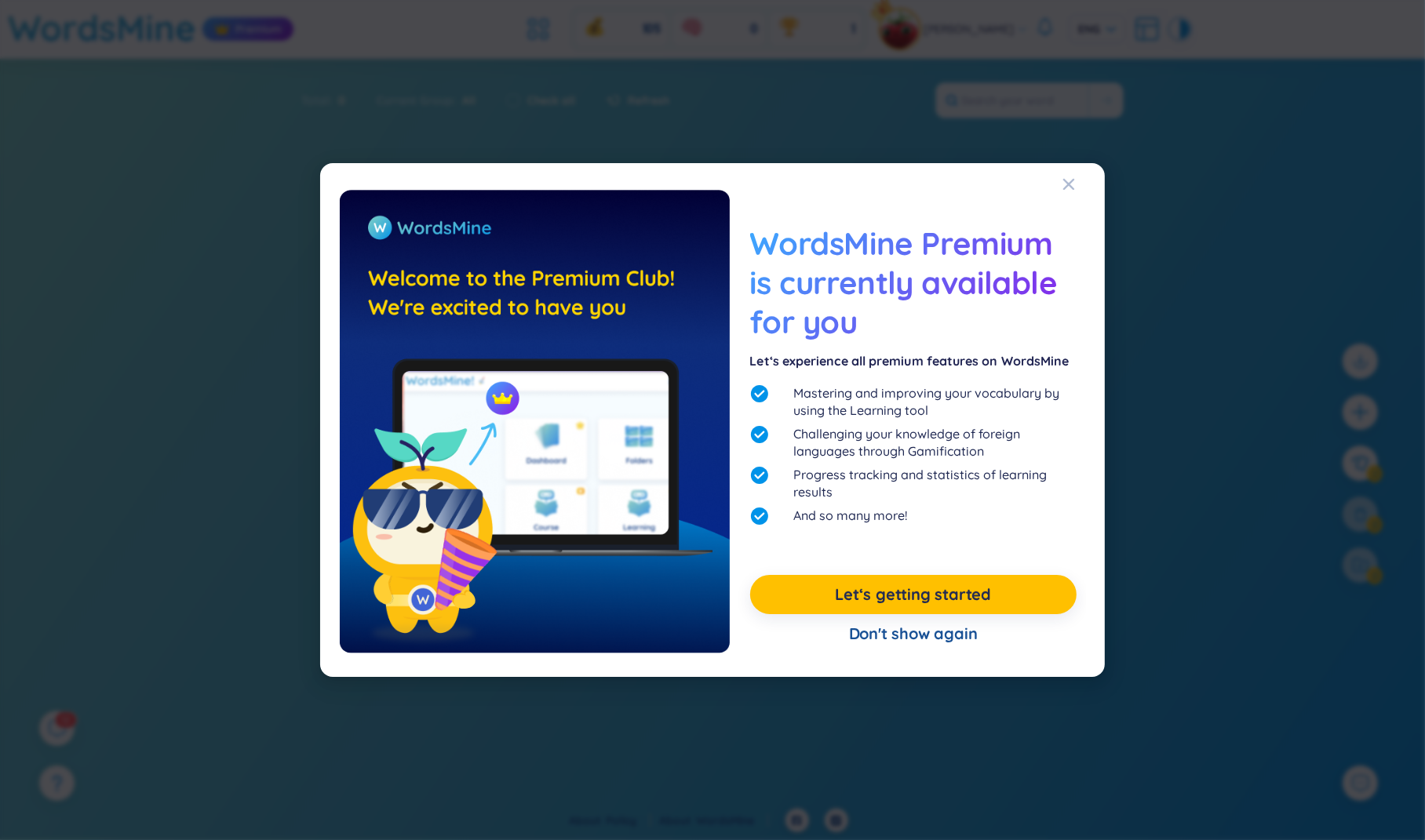
click at [1328, 77] on div "WordsMine Premium is currently available for you Let‘s experience all premium f…" at bounding box center [712, 420] width 1425 height 840
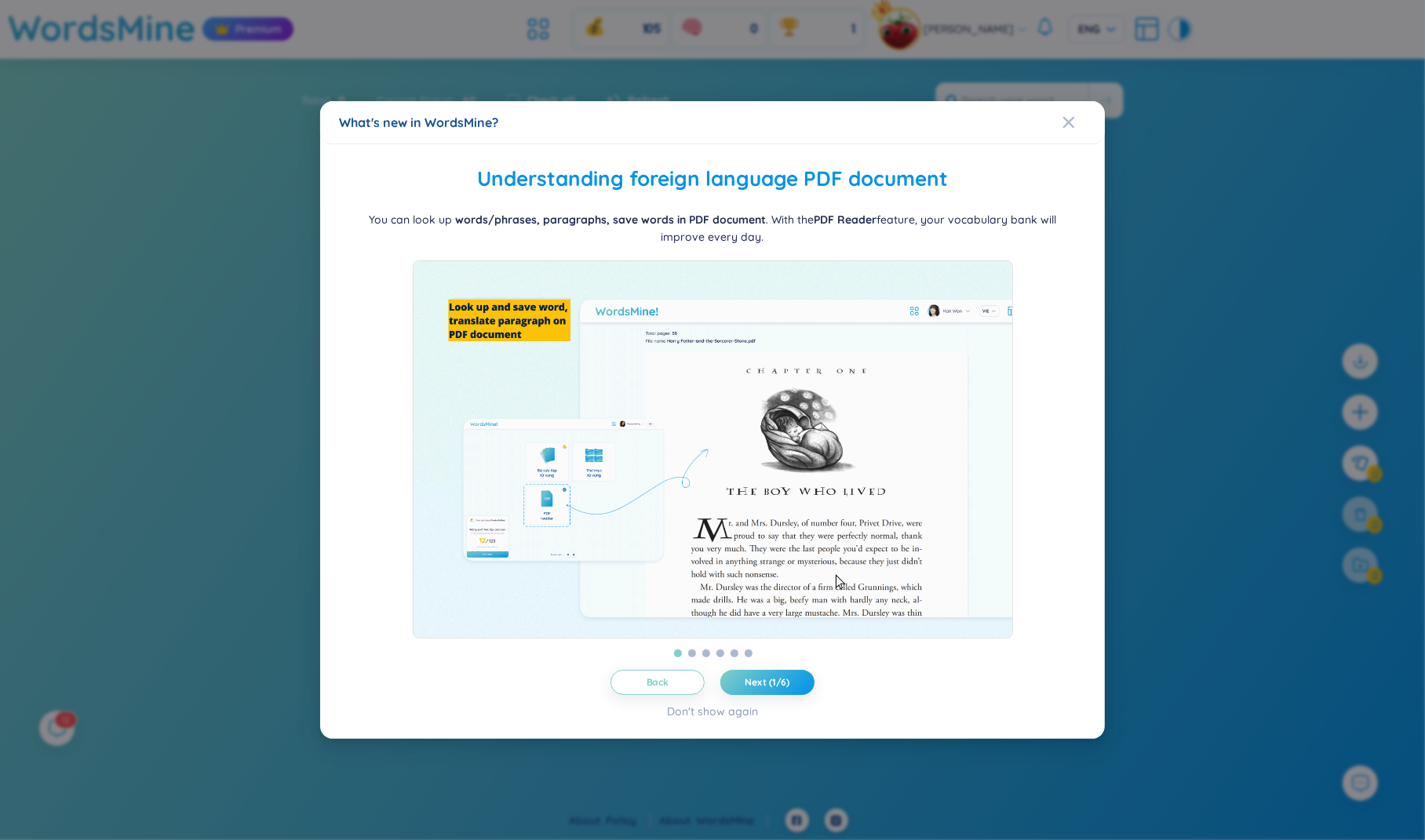
click at [1278, 87] on div "What's new in WordsMine? Folder management WordsMine lets you manage and person…" at bounding box center [712, 420] width 1425 height 840
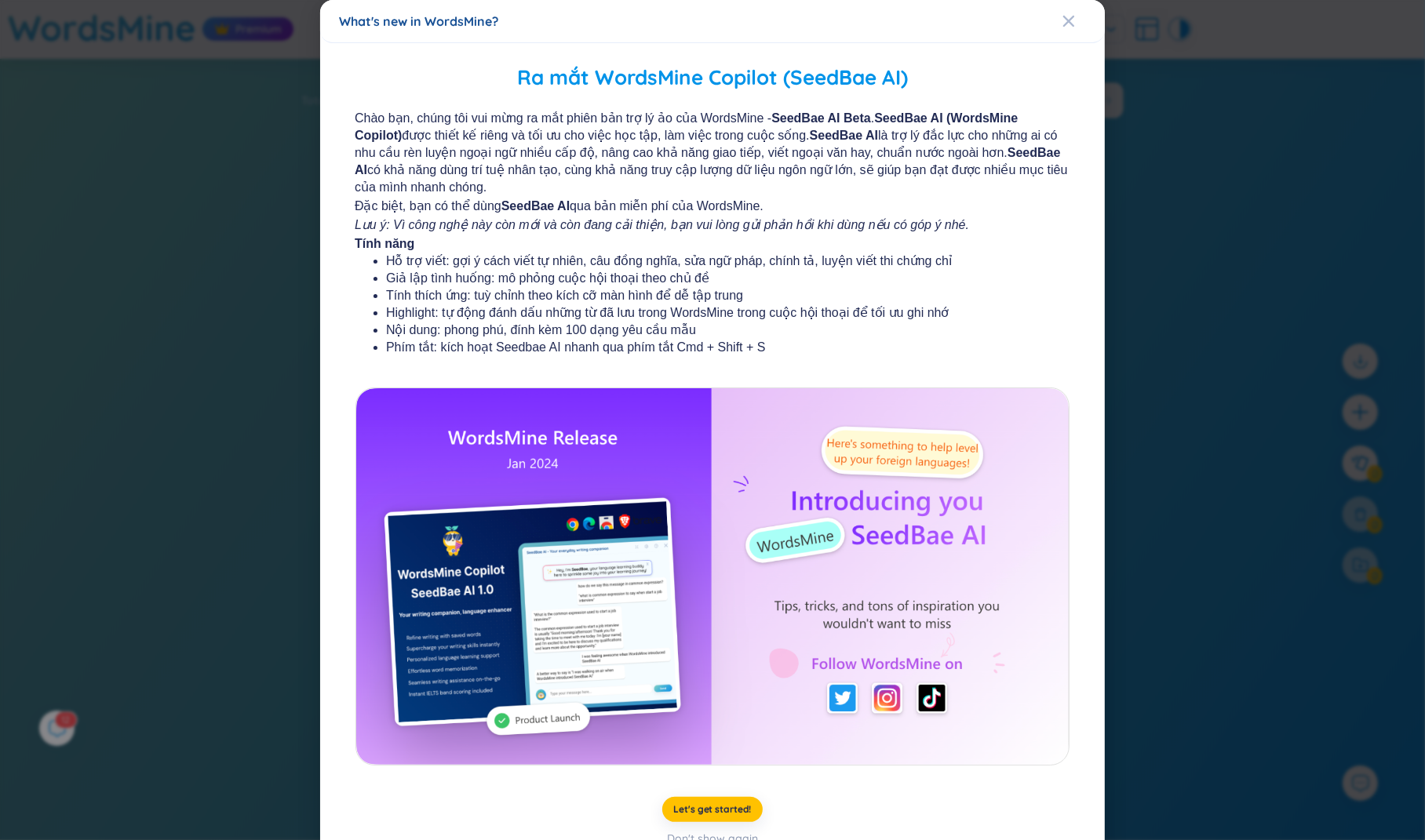
click at [1183, 97] on div "What's new in WordsMine? Ra mắt WordsMine Copilot (SeedBae AI) Chào bạn, chúng …" at bounding box center [712, 420] width 1425 height 840
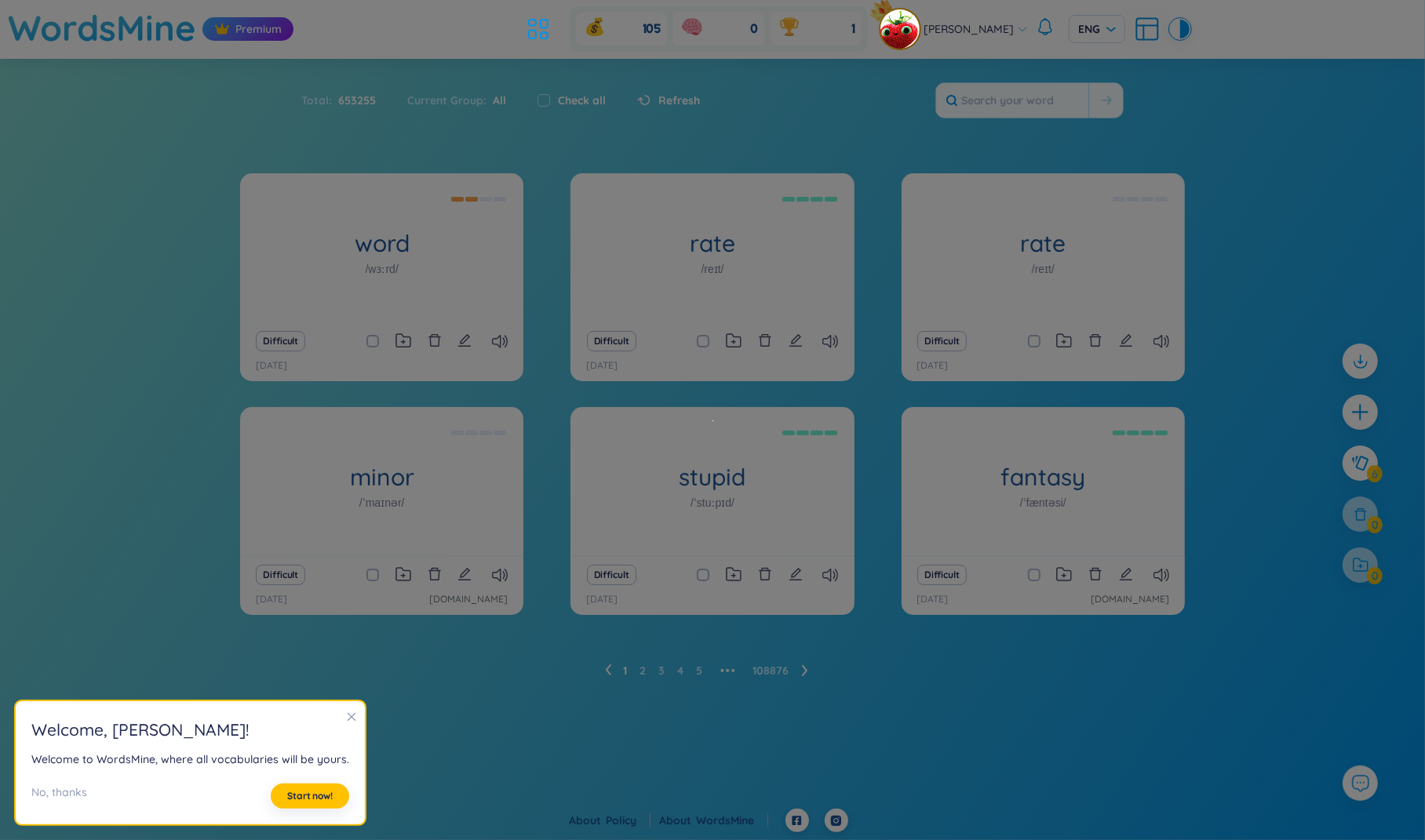
click at [979, 33] on span "[PERSON_NAME]" at bounding box center [968, 29] width 90 height 17
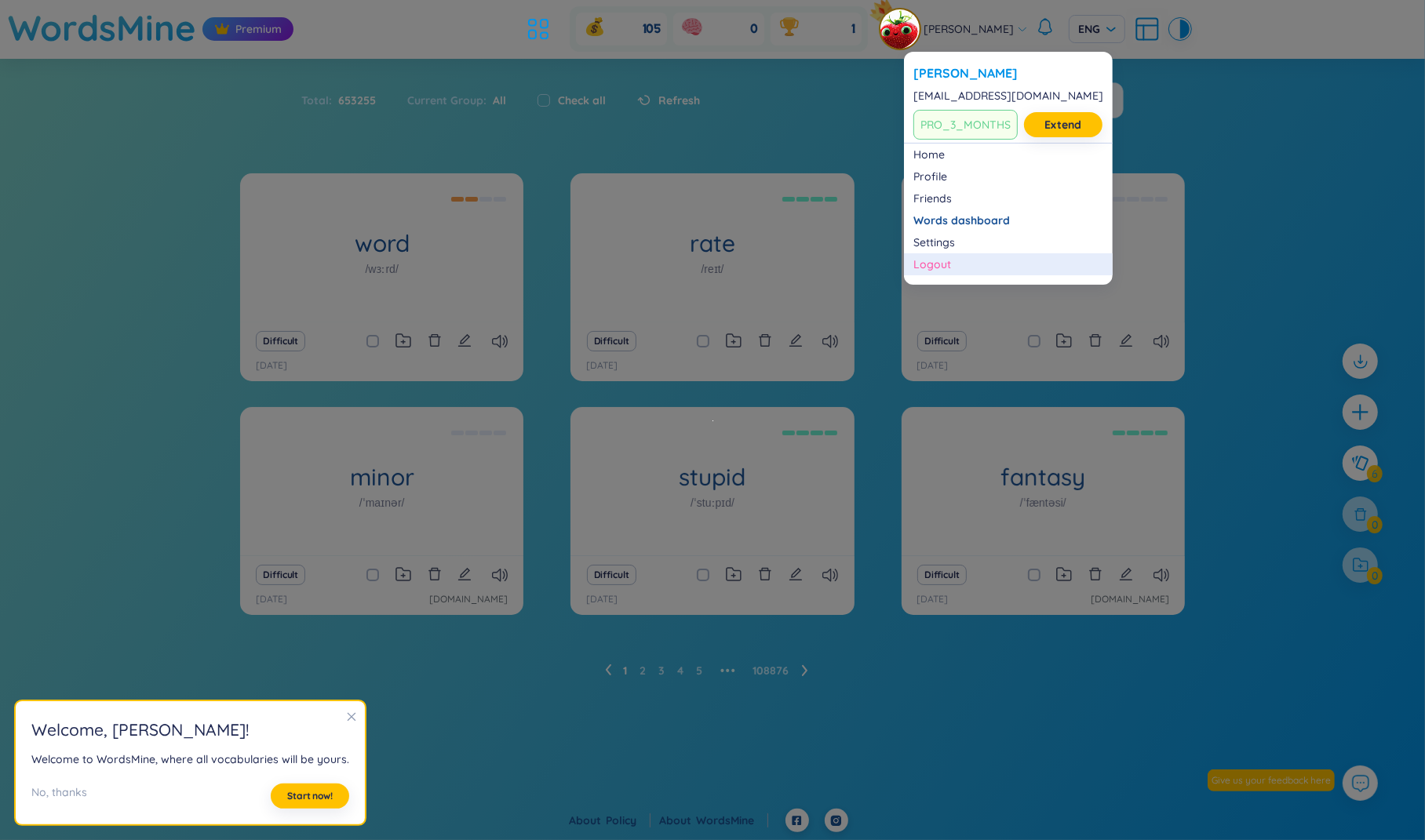
click at [937, 261] on div "Logout" at bounding box center [1008, 264] width 190 height 16
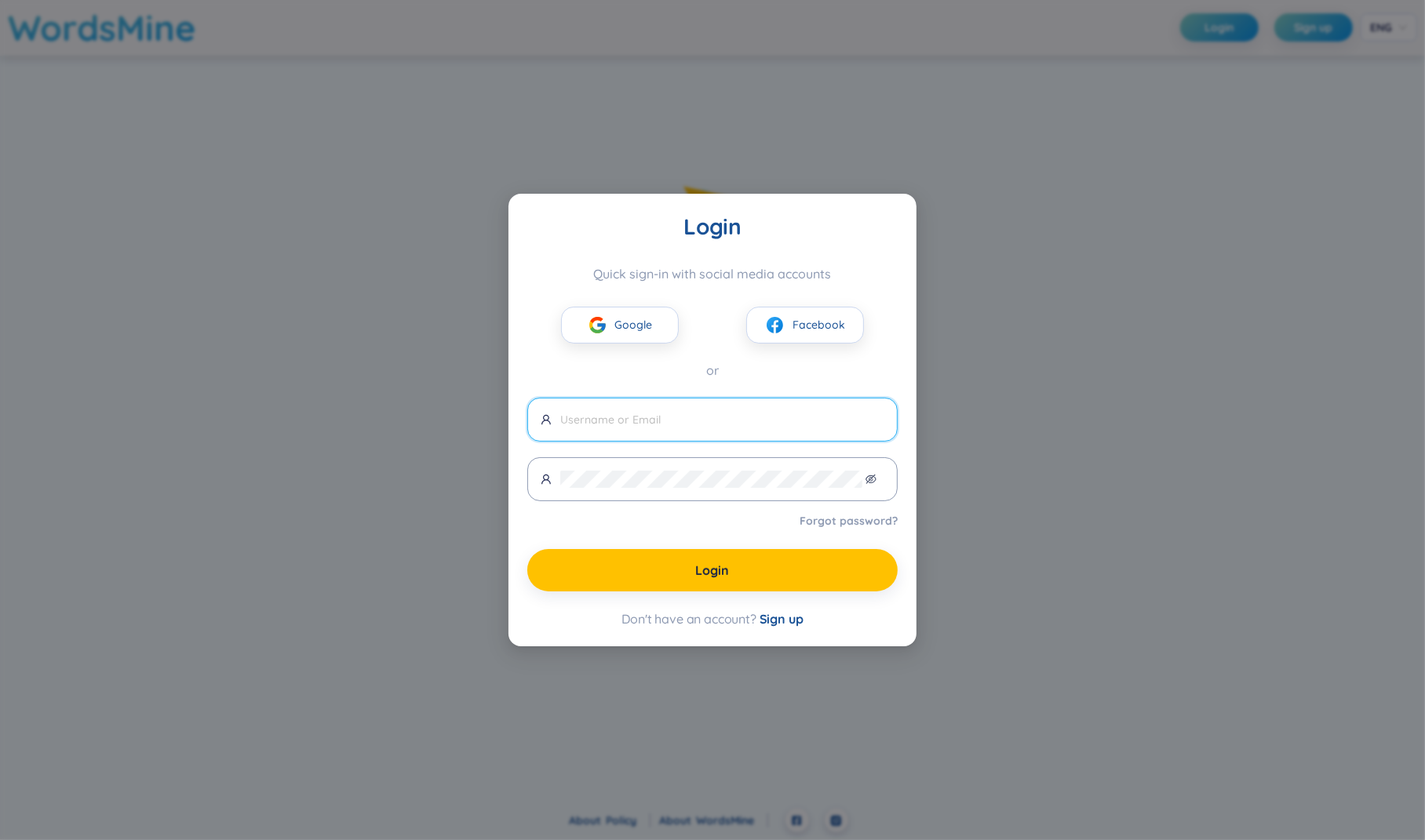
click at [799, 420] on input "text" at bounding box center [722, 420] width 324 height 17
type input "á"
type input "[EMAIL_ADDRESS][DOMAIN_NAME]"
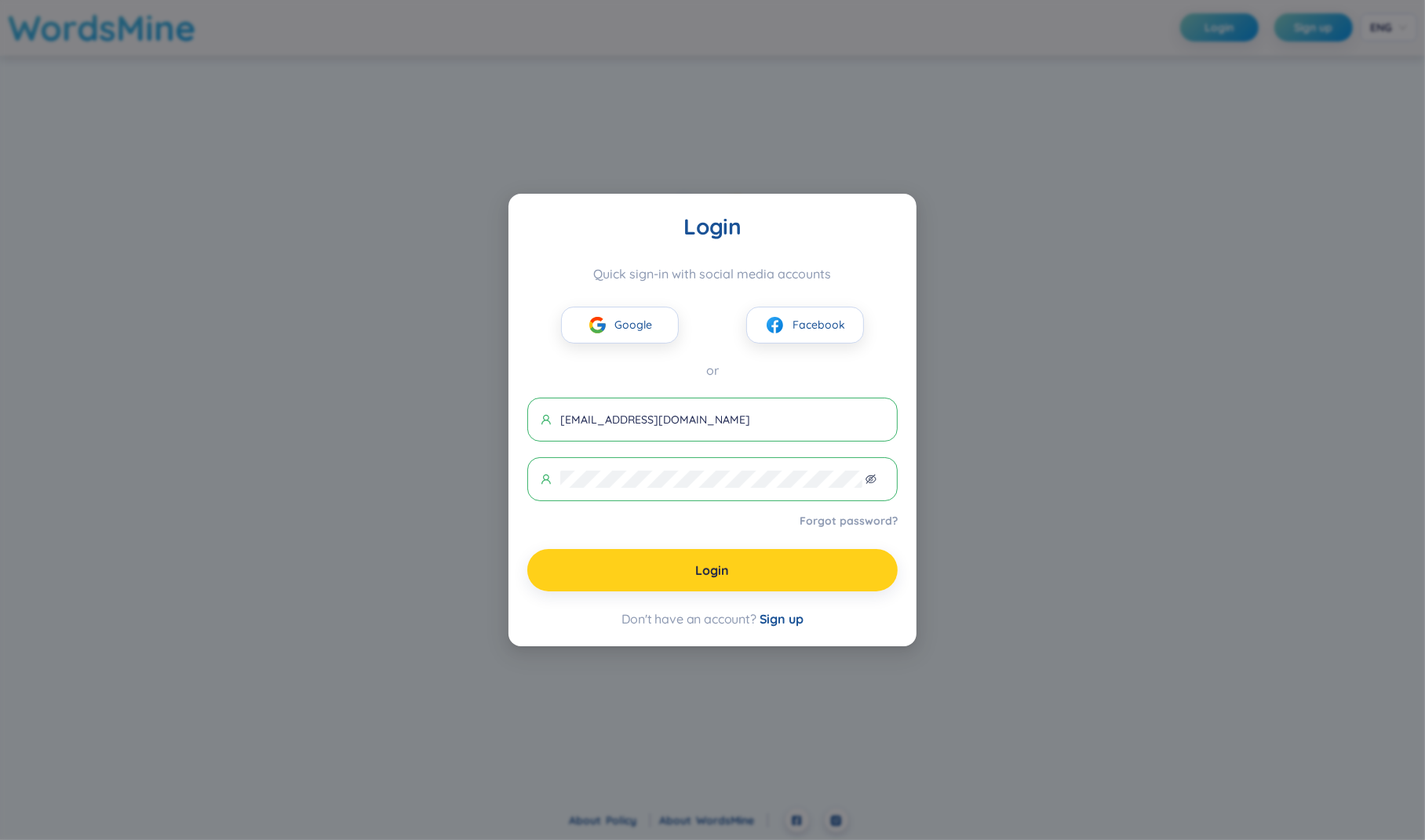
click at [793, 559] on button "Login" at bounding box center [712, 570] width 370 height 42
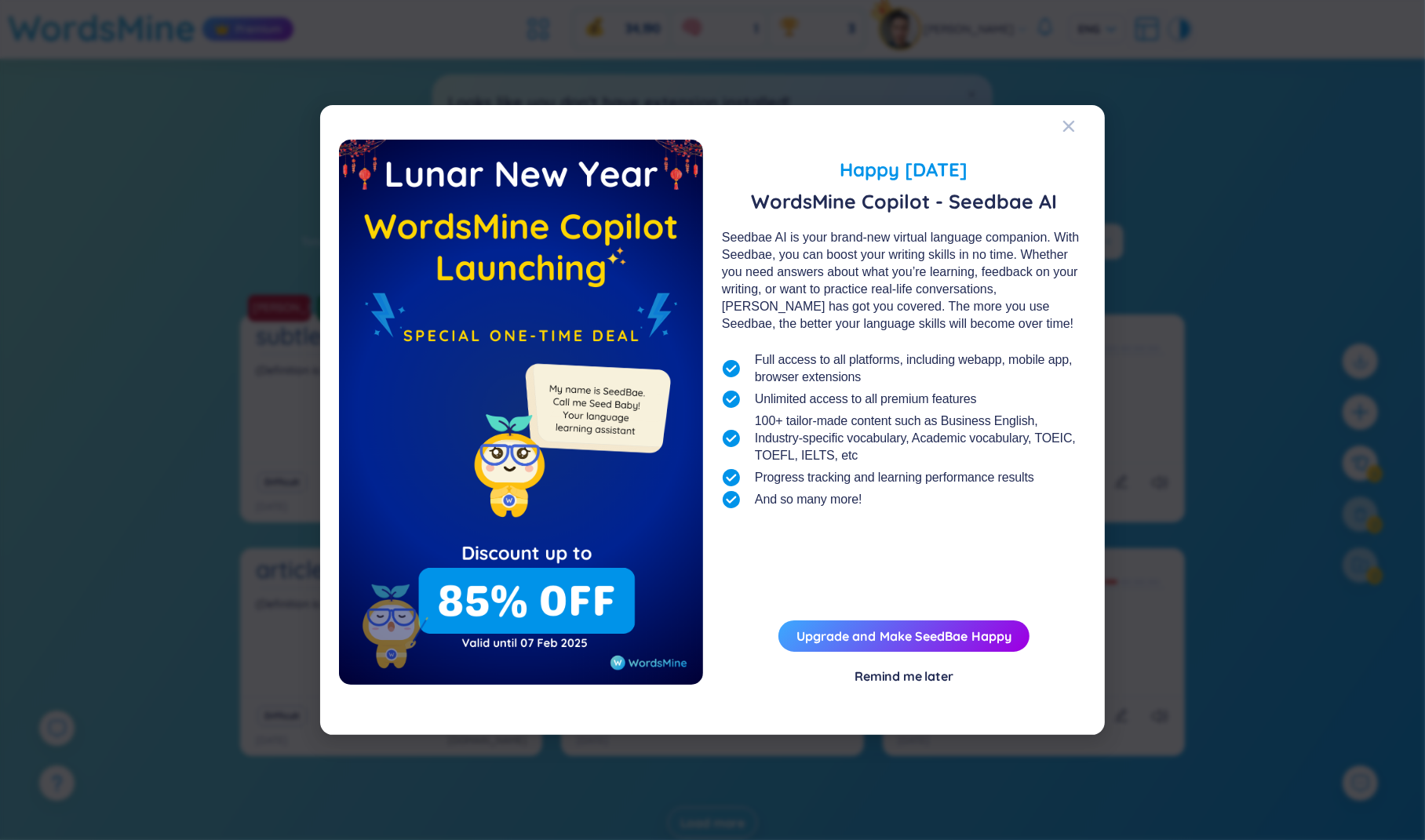
click at [1071, 148] on div "Happy [DATE] WordsMine Copilot - Seedbae AI" at bounding box center [903, 184] width 364 height 89
click at [1071, 137] on div "Close" at bounding box center [1068, 125] width 12 height 42
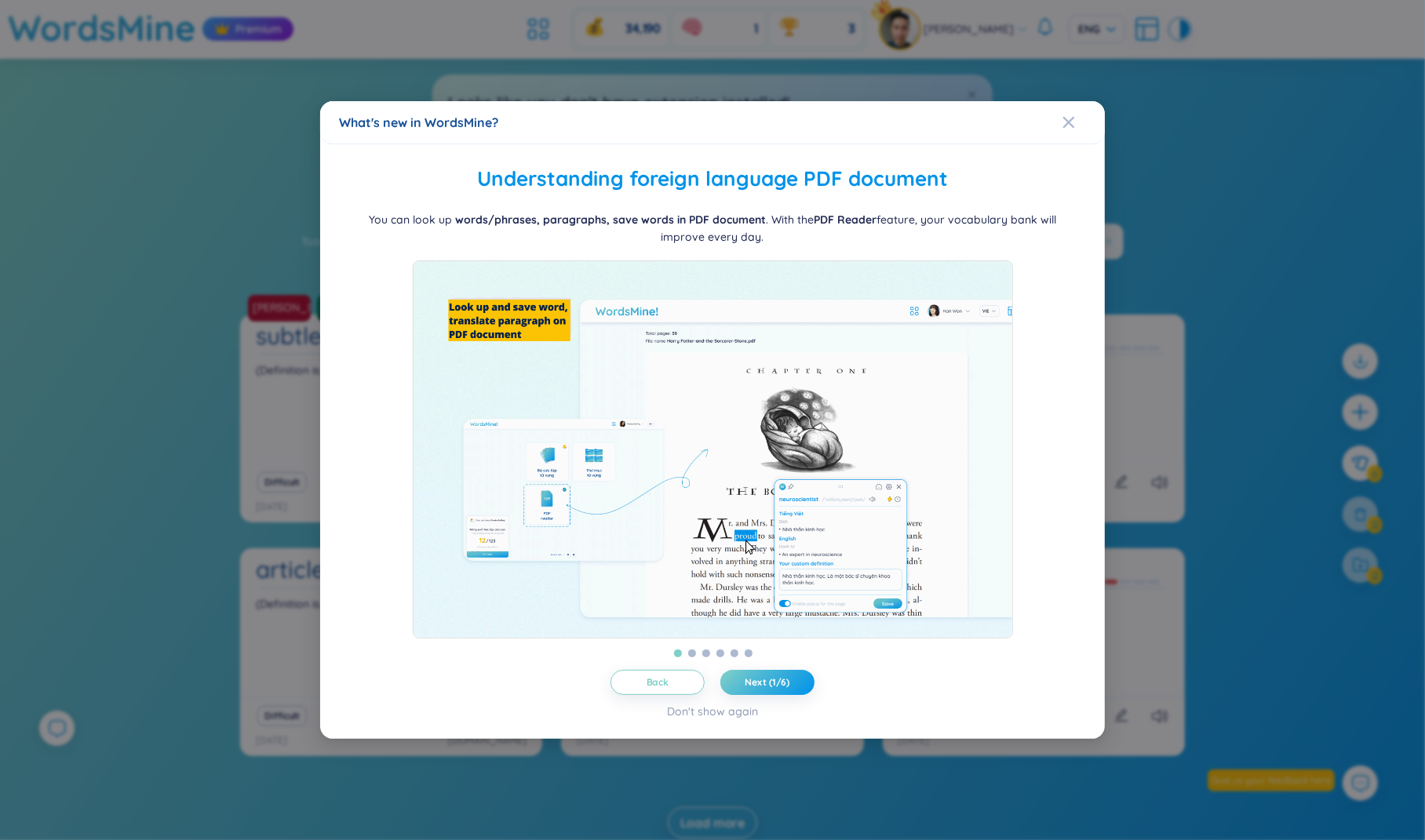
click at [1145, 256] on div "What's new in WordsMine? Folder management WordsMine lets you manage and person…" at bounding box center [712, 420] width 1425 height 840
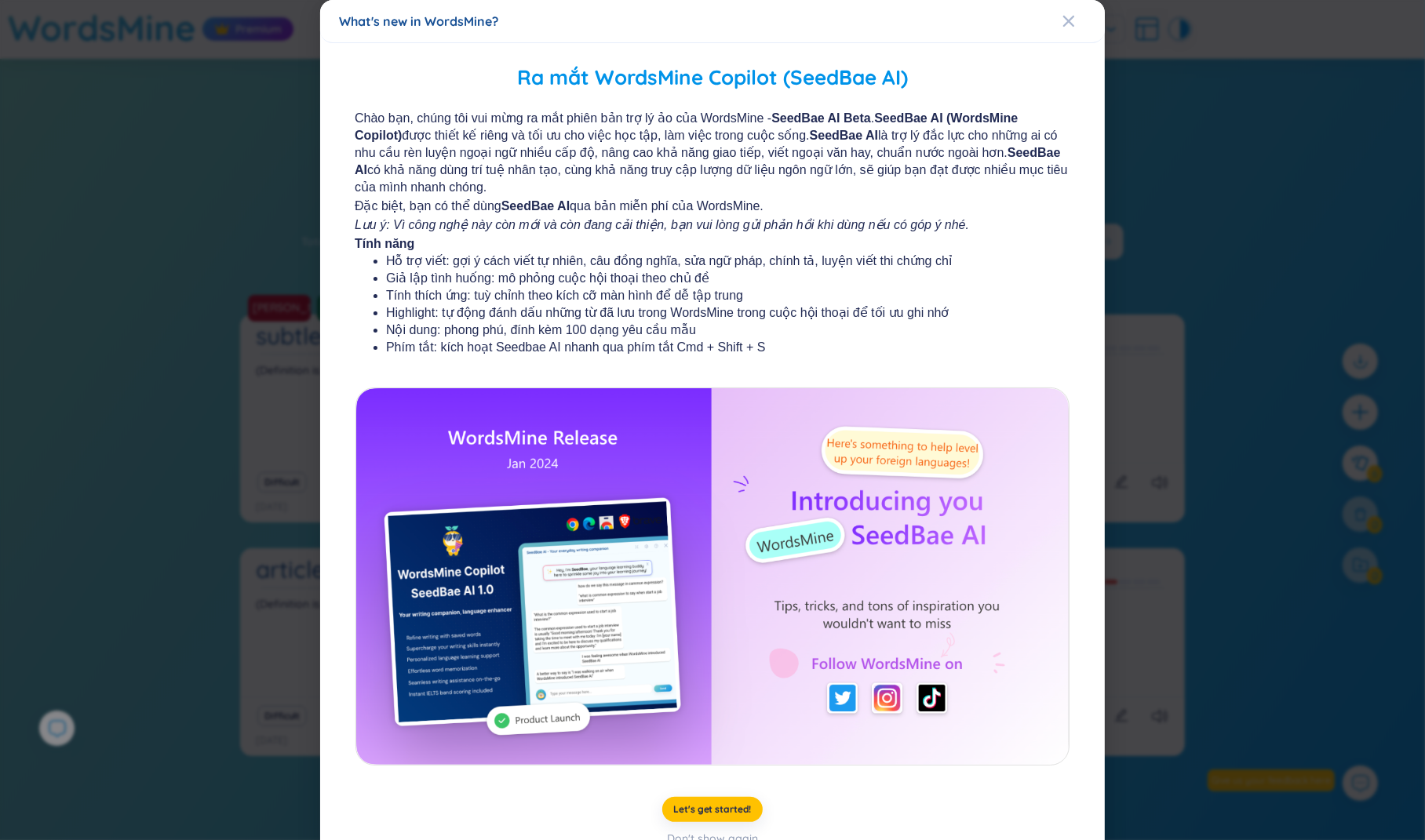
click at [222, 190] on div "What's new in WordsMine? Ra mắt WordsMine Copilot (SeedBae AI) Chào bạn, chúng …" at bounding box center [712, 420] width 1425 height 840
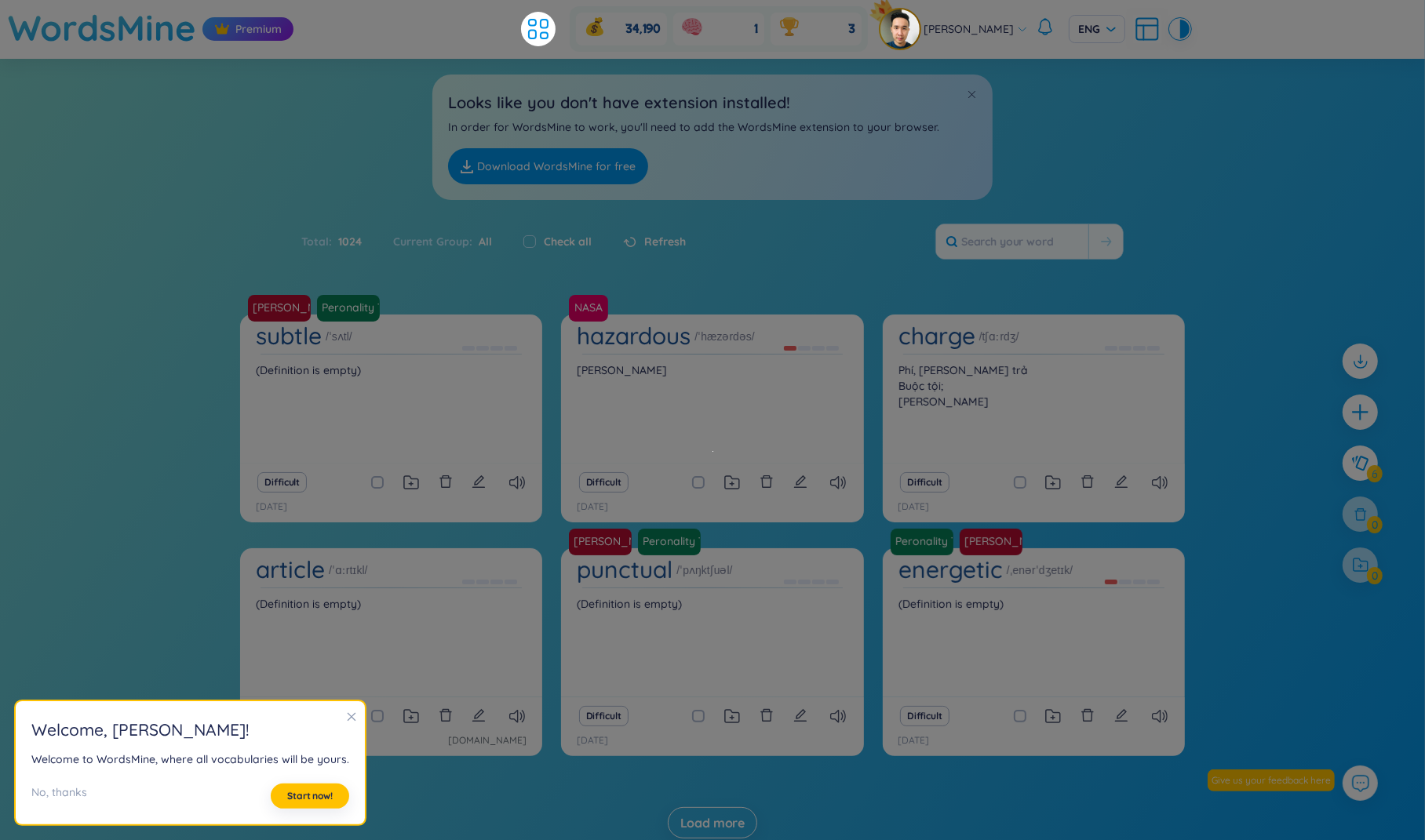
click at [563, 26] on ul at bounding box center [542, 29] width 42 height 35
click at [547, 27] on icon at bounding box center [538, 29] width 28 height 28
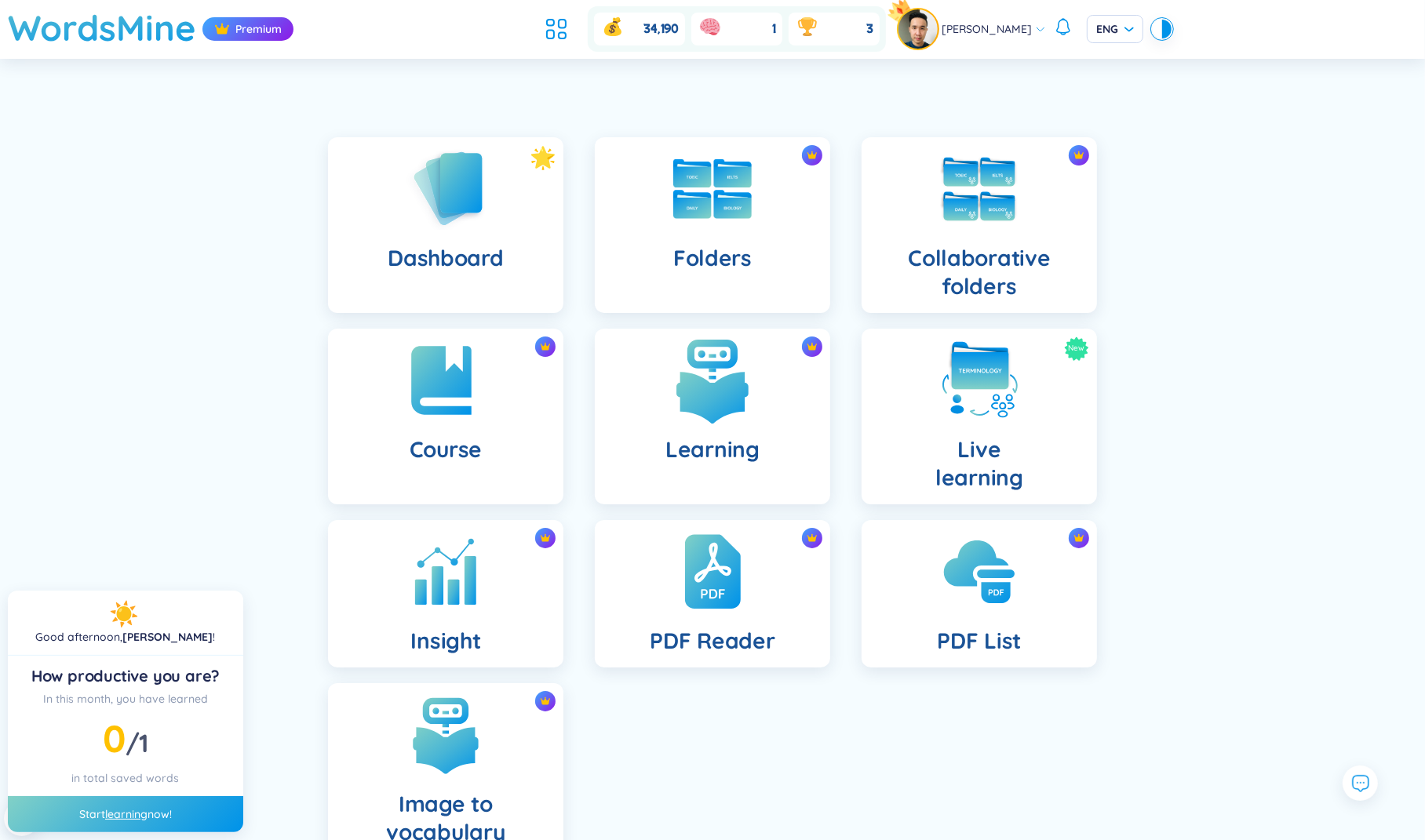
click at [727, 423] on img at bounding box center [712, 380] width 87 height 87
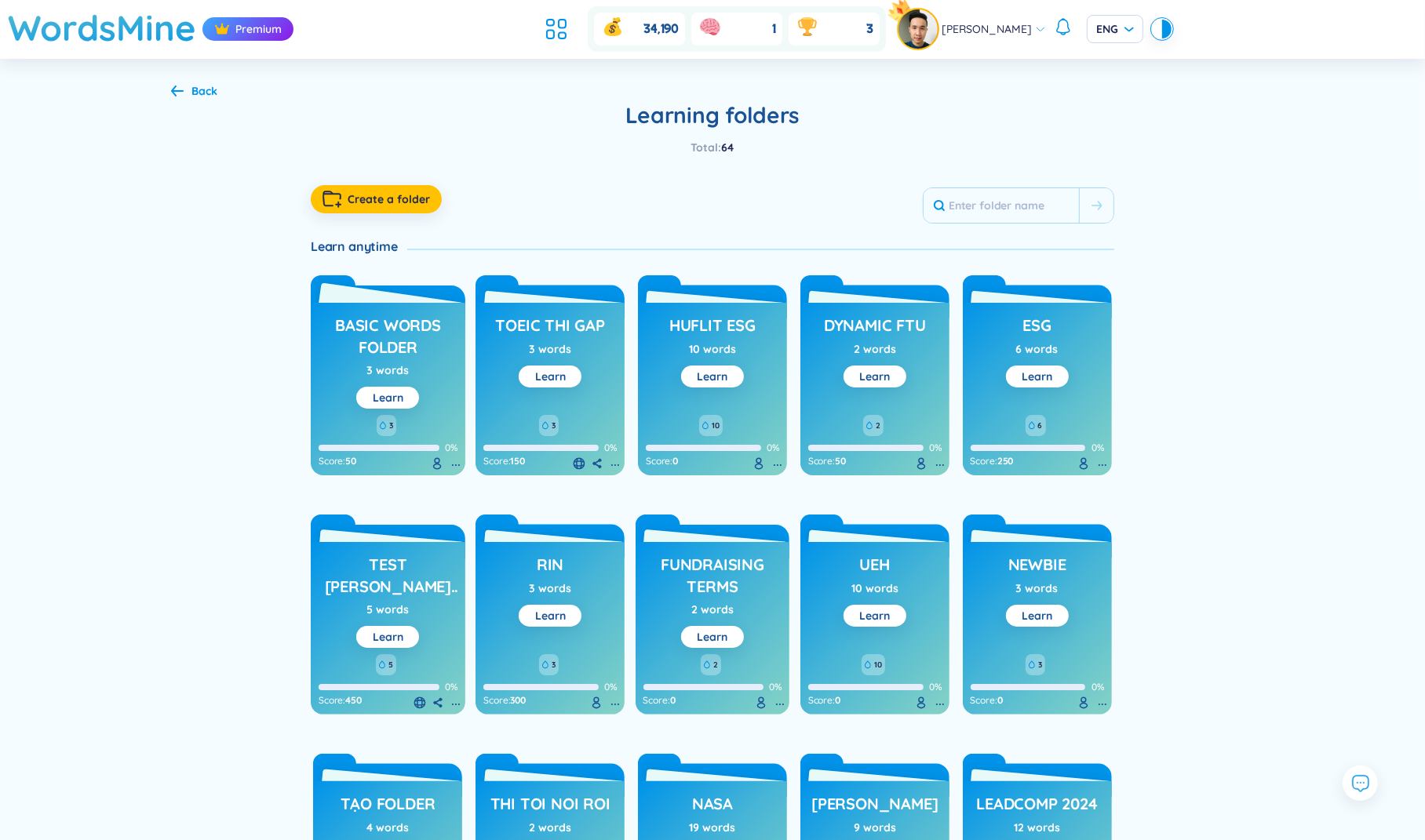
click at [415, 337] on h3 "basic words folder" at bounding box center [388, 336] width 139 height 43
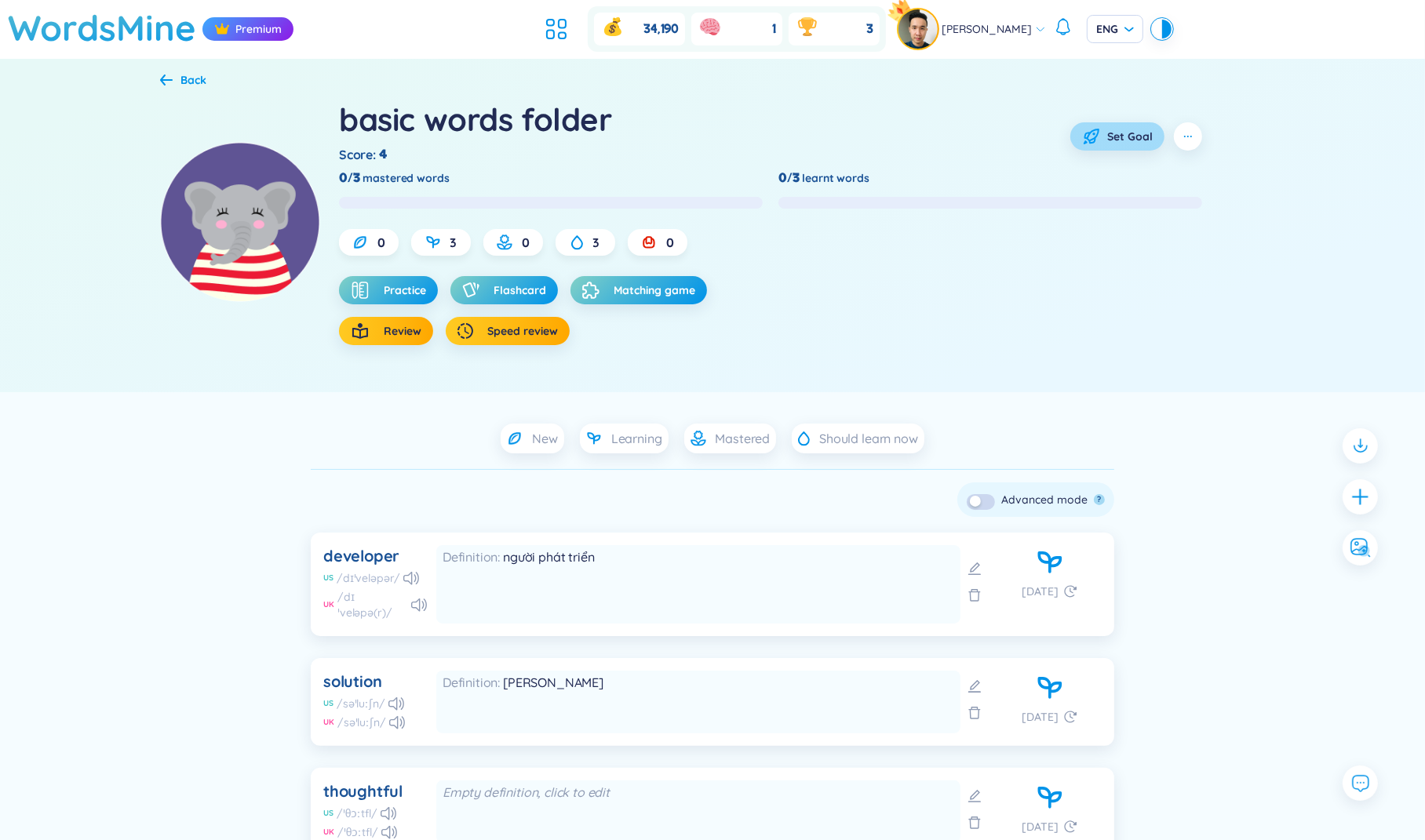
click at [1122, 134] on span "Set Goal" at bounding box center [1129, 136] width 45 height 16
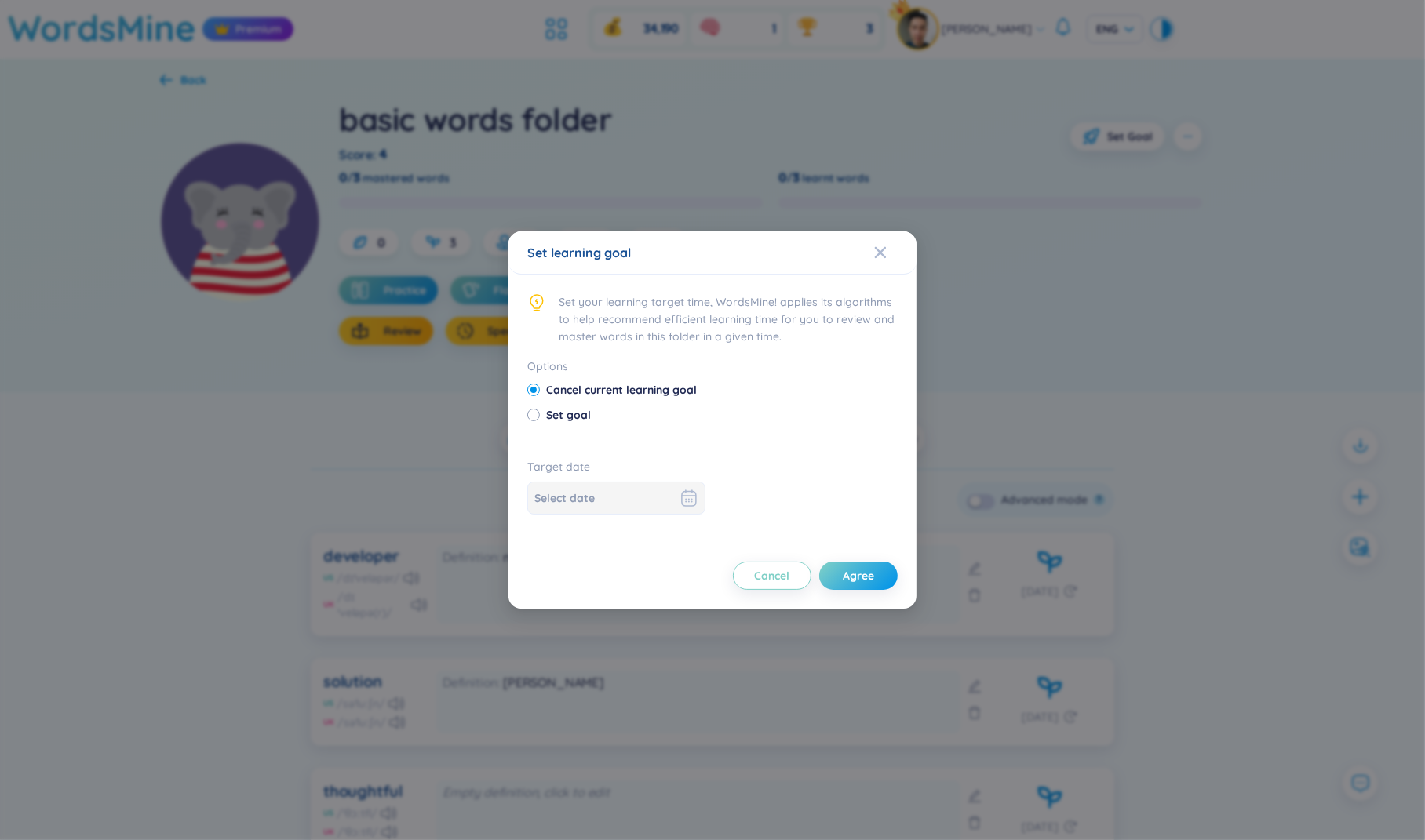
click at [563, 420] on span "Set goal" at bounding box center [568, 415] width 57 height 17
click at [538, 420] on input "Set goal" at bounding box center [532, 414] width 11 height 11
radio input "true"
radio input "false"
click at [629, 493] on input at bounding box center [605, 498] width 142 height 17
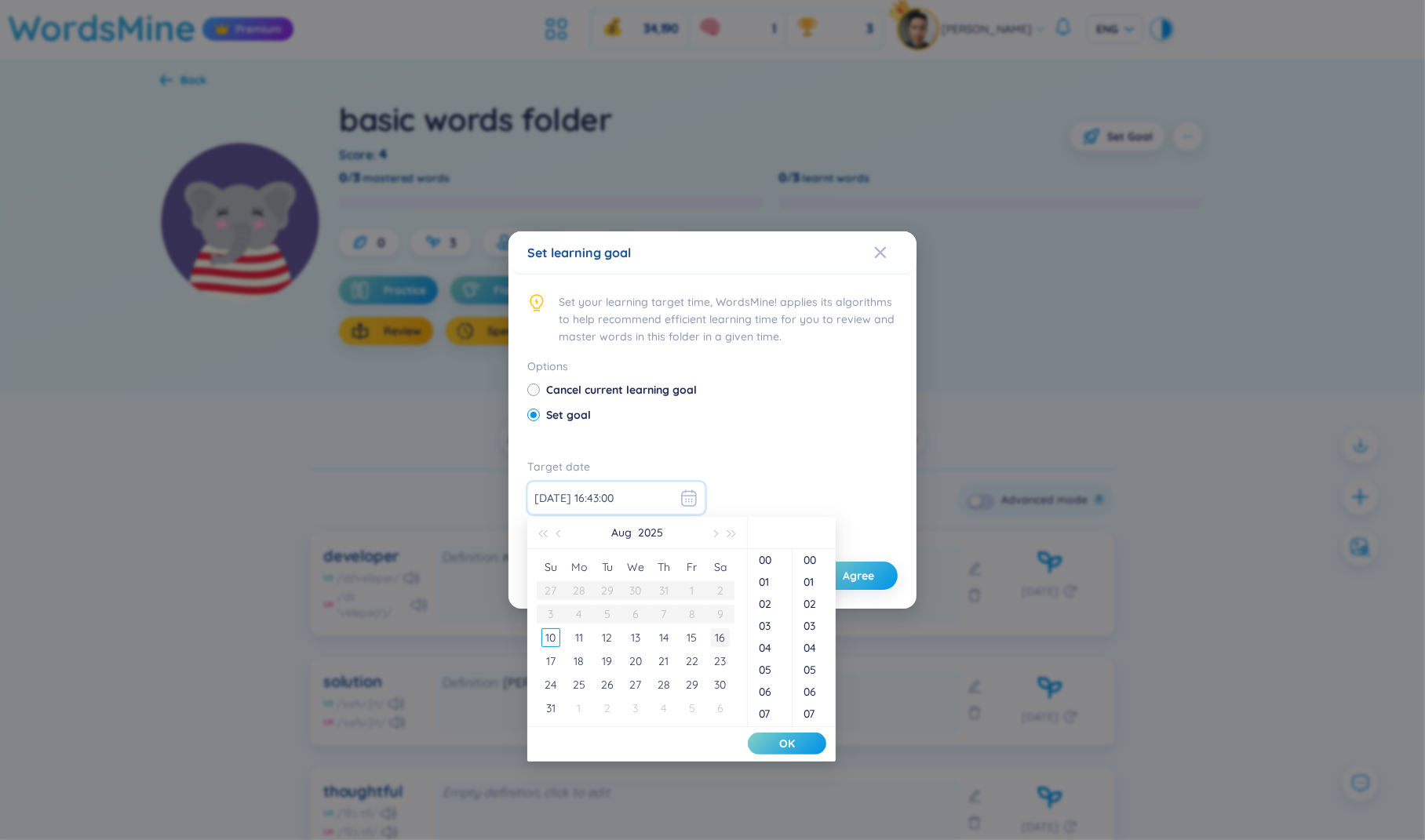
click at [718, 641] on div "16" at bounding box center [720, 637] width 19 height 19
type input "[DATE] 16:43:00"
click at [773, 734] on button "OK" at bounding box center [787, 744] width 78 height 22
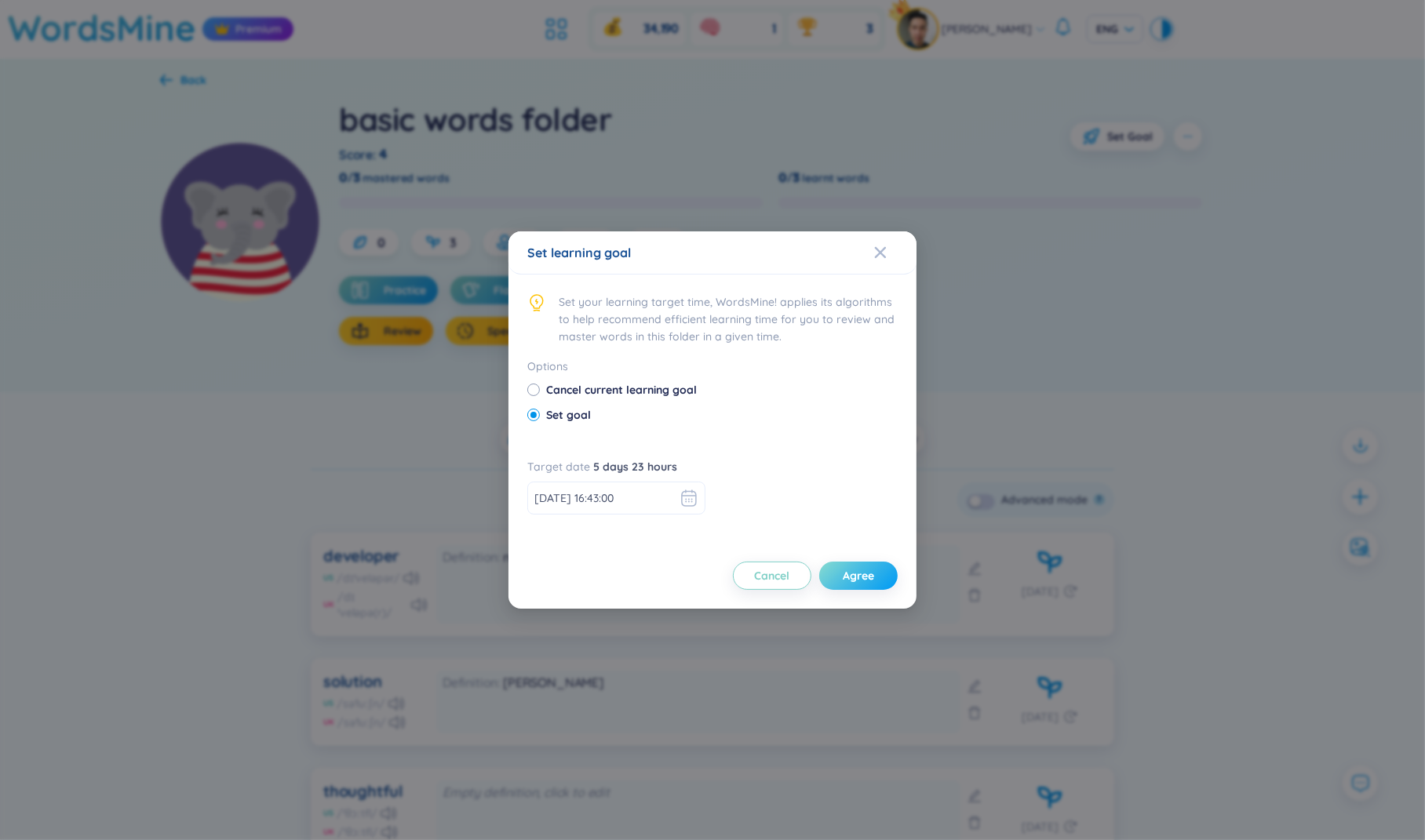
click at [855, 586] on button "Agree" at bounding box center [858, 575] width 78 height 28
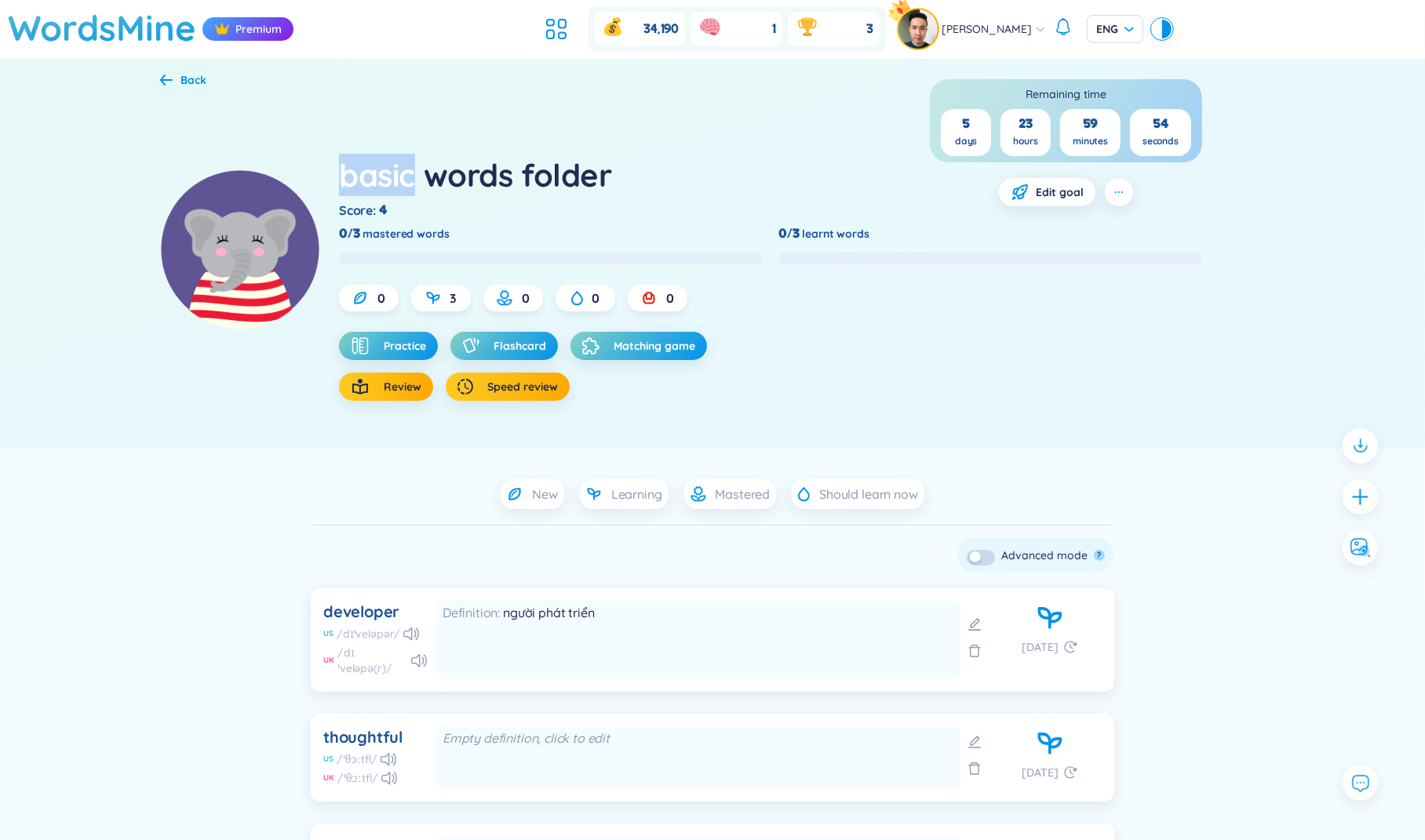
click at [191, 77] on div "Back" at bounding box center [193, 80] width 26 height 17
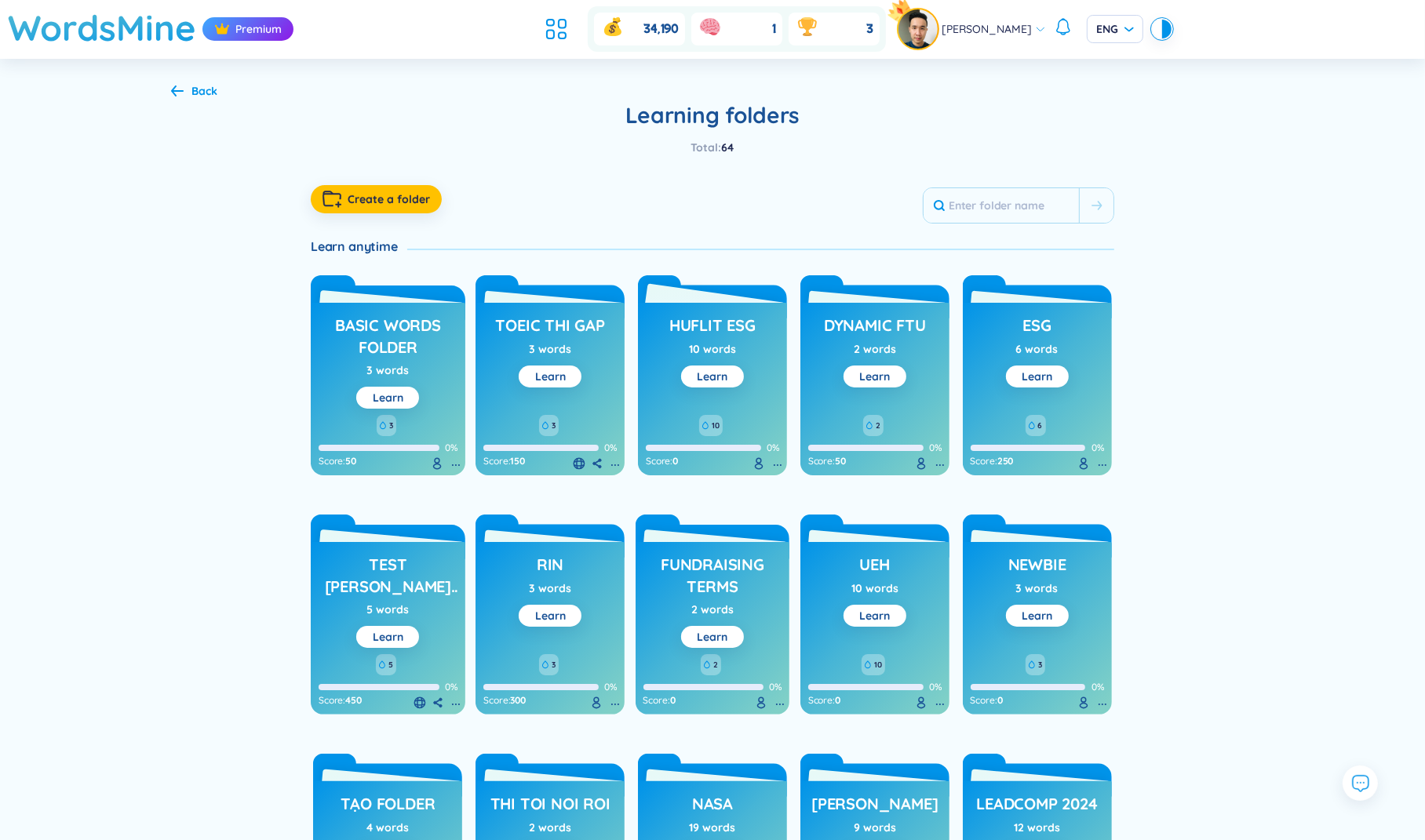
click at [743, 321] on h3 "HUFLIT ESG" at bounding box center [712, 330] width 87 height 30
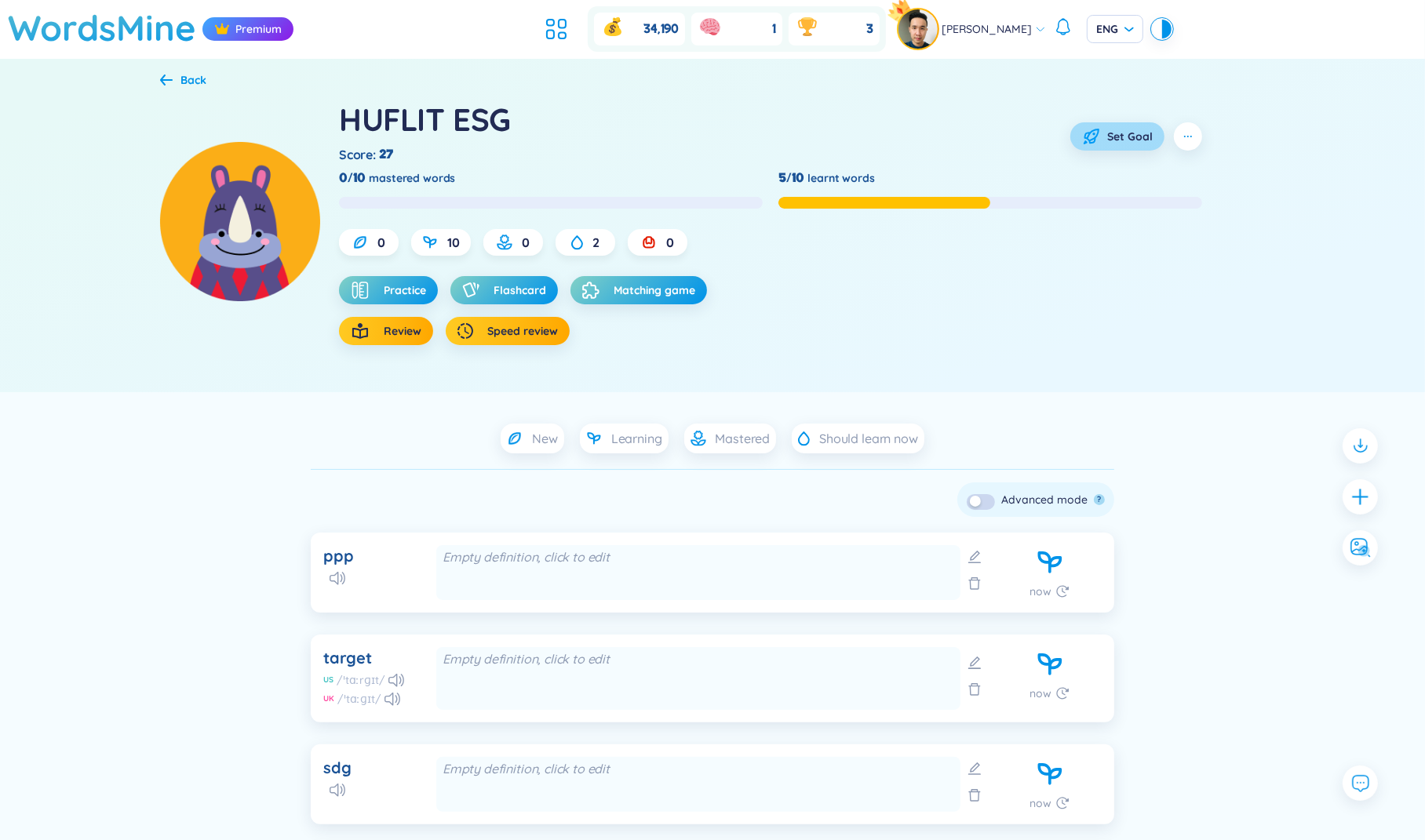
click at [1096, 138] on icon "button" at bounding box center [1092, 136] width 13 height 13
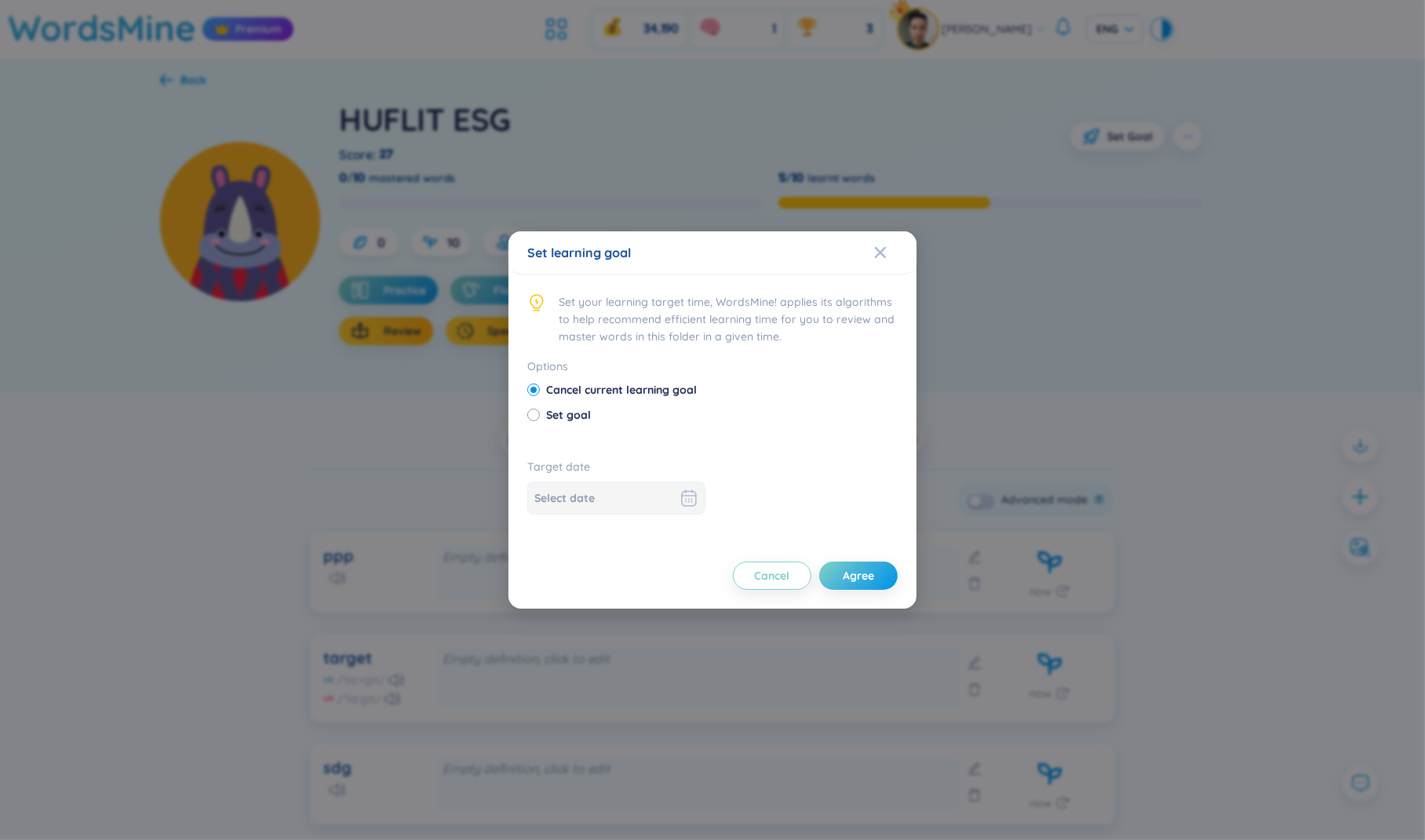
click at [560, 413] on span "Set goal" at bounding box center [568, 415] width 57 height 17
click at [538, 413] on input "Set goal" at bounding box center [532, 414] width 11 height 11
radio input "true"
radio input "false"
click at [669, 499] on div at bounding box center [616, 498] width 164 height 19
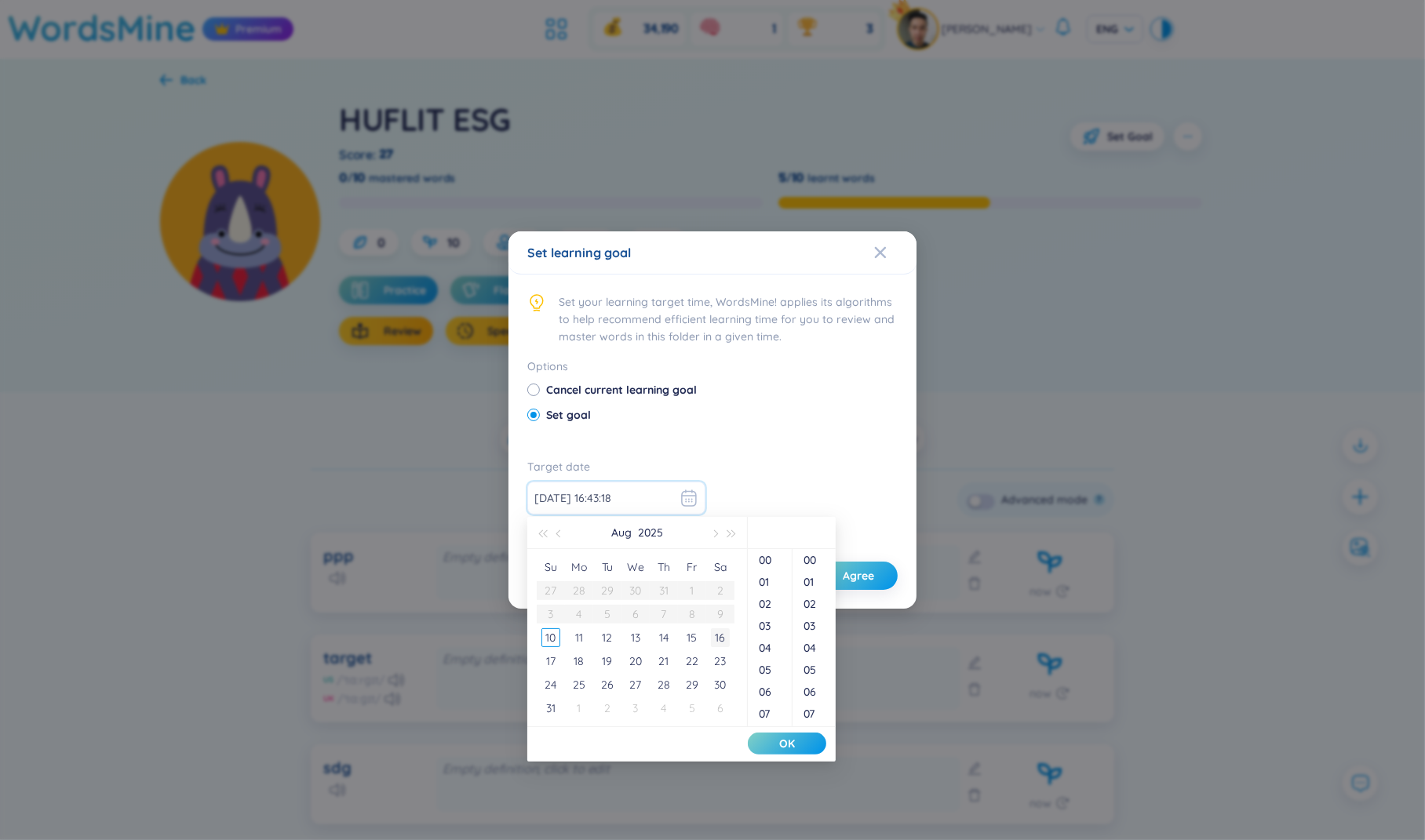
click at [718, 634] on div "16" at bounding box center [720, 637] width 19 height 19
type input "[DATE] 16:43:19"
click at [766, 737] on button "OK" at bounding box center [787, 744] width 78 height 22
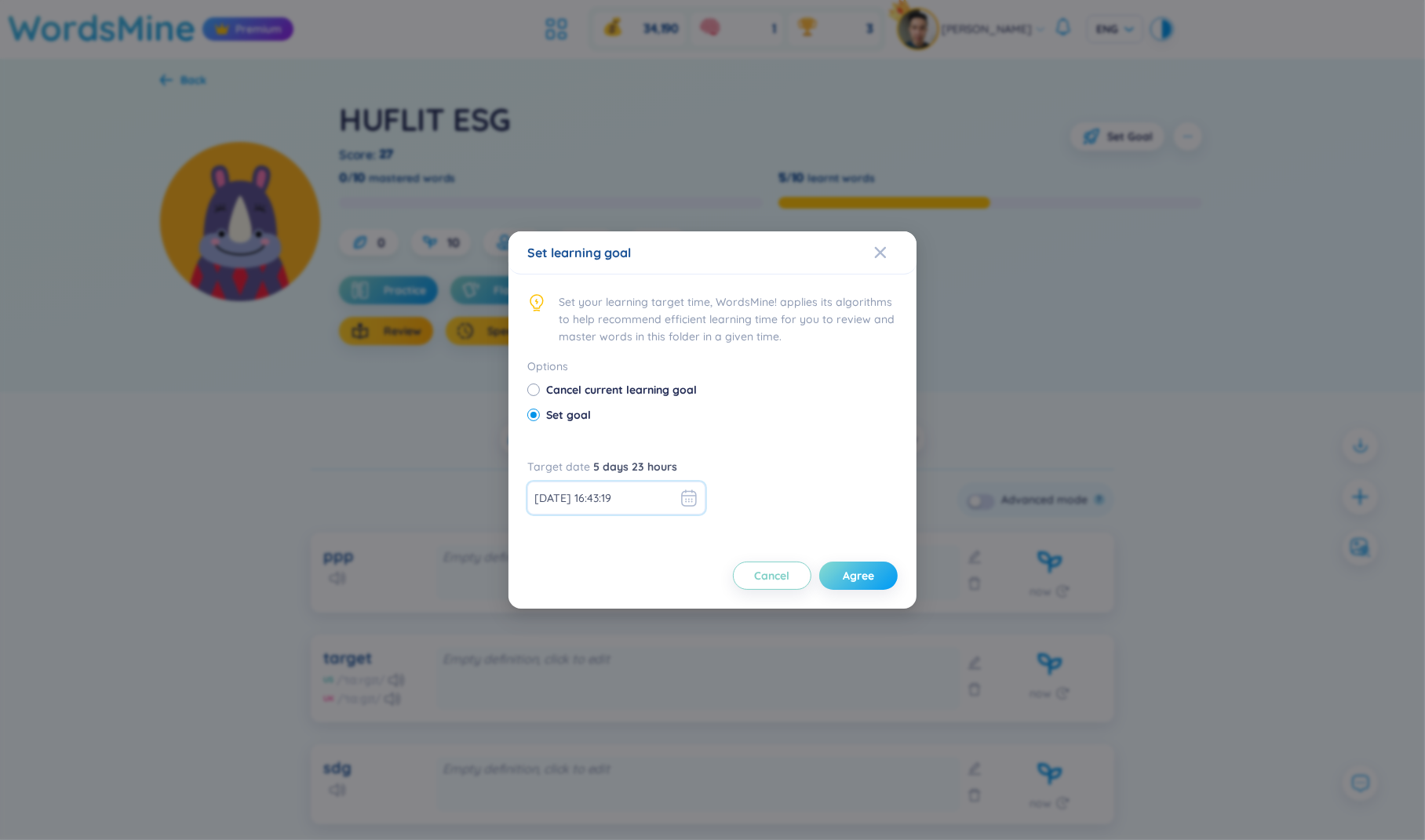
click at [848, 581] on span "Agree" at bounding box center [858, 575] width 31 height 16
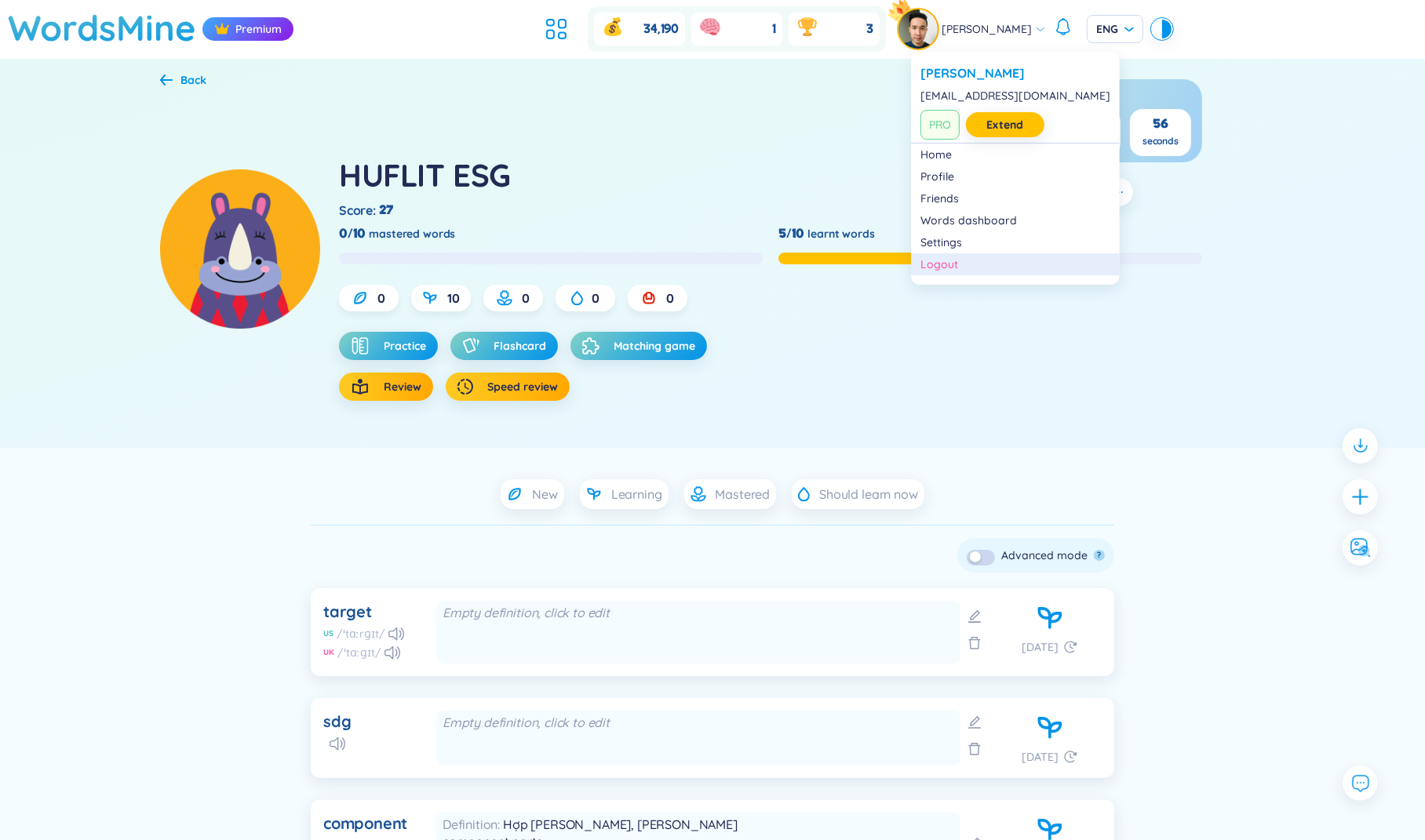
click at [940, 260] on div "Logout" at bounding box center [1015, 264] width 190 height 16
